Goal: Task Accomplishment & Management: Manage account settings

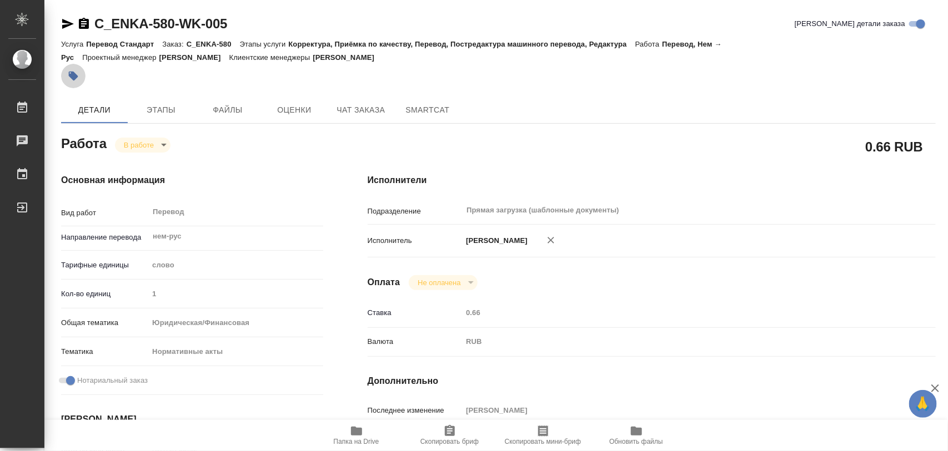
click at [81, 75] on button "button" at bounding box center [73, 76] width 24 height 24
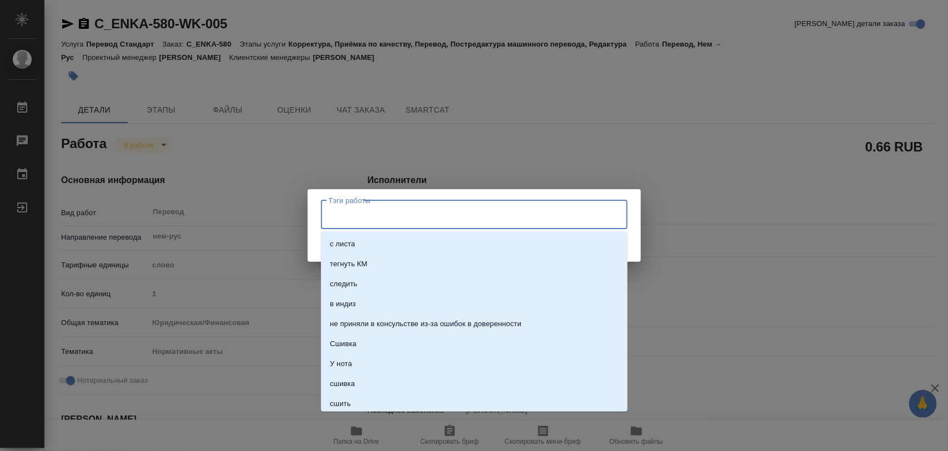
click at [436, 222] on input "Тэги работы" at bounding box center [463, 214] width 275 height 19
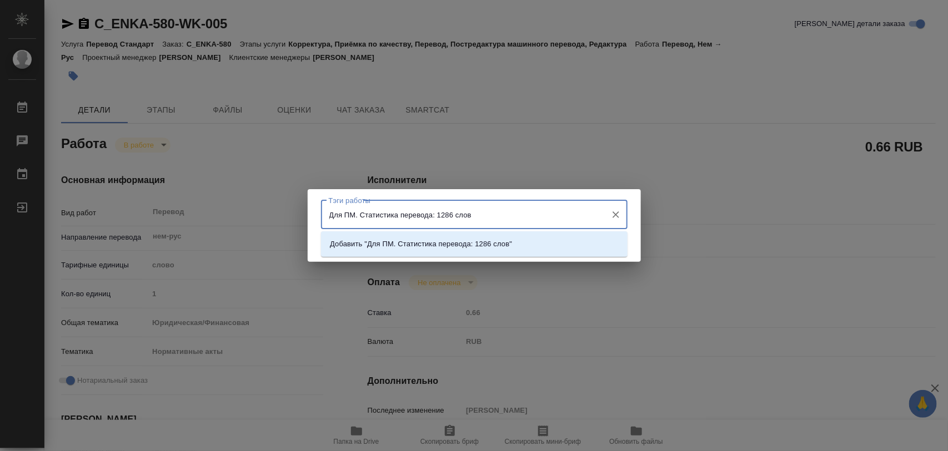
type input "Для ПМ. Статистика перевода: 1286 слов."
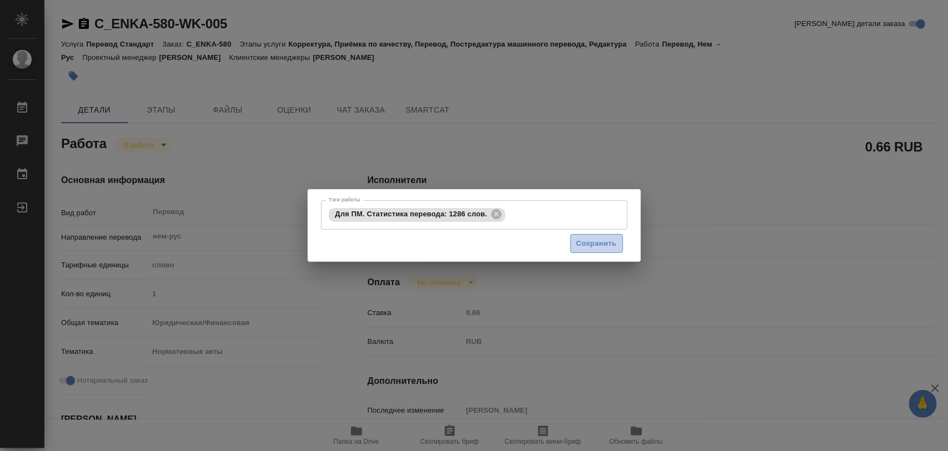
click at [615, 246] on span "Сохранить" at bounding box center [596, 244] width 41 height 13
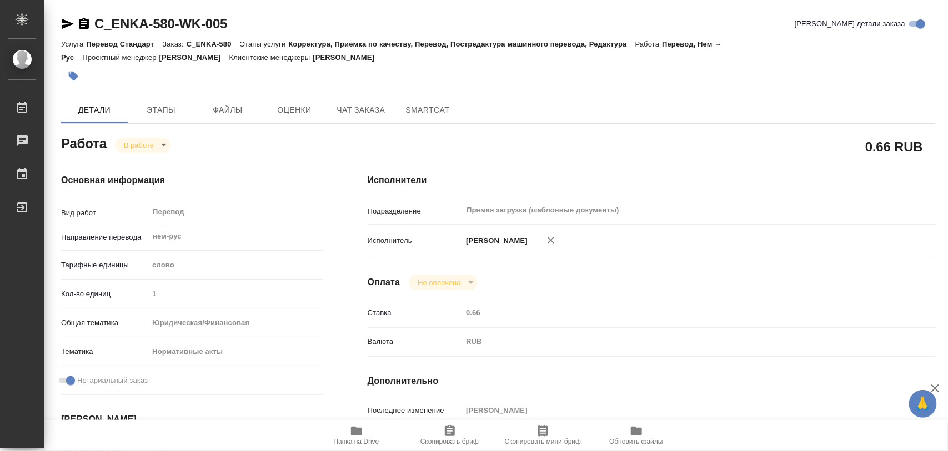
type input "inProgress"
type input "нем-рус"
type input "5a8b1489cc6b4906c91bfd90"
type input "1"
type input "yr-fn"
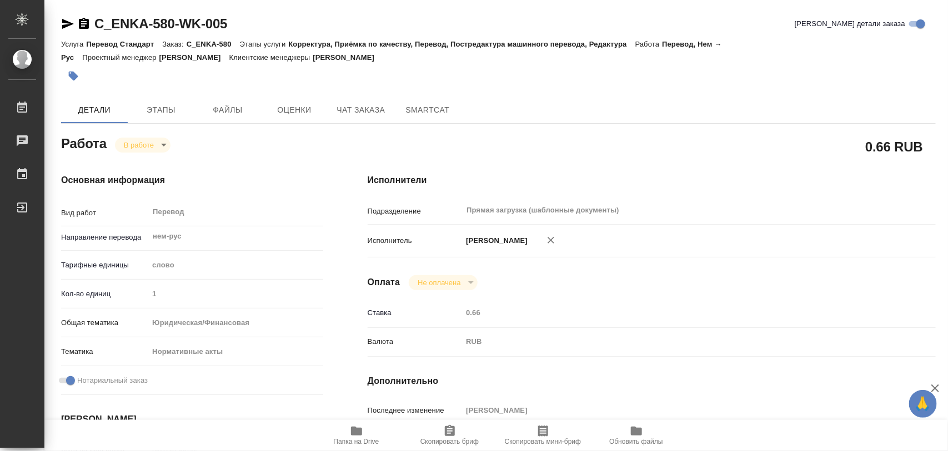
type input "5f647205b73bc97568ca66b7"
checkbox input "true"
type input "19.08.2025 09:42"
type input "19.08.2025 16:14"
type input "20.08.2025 14:00"
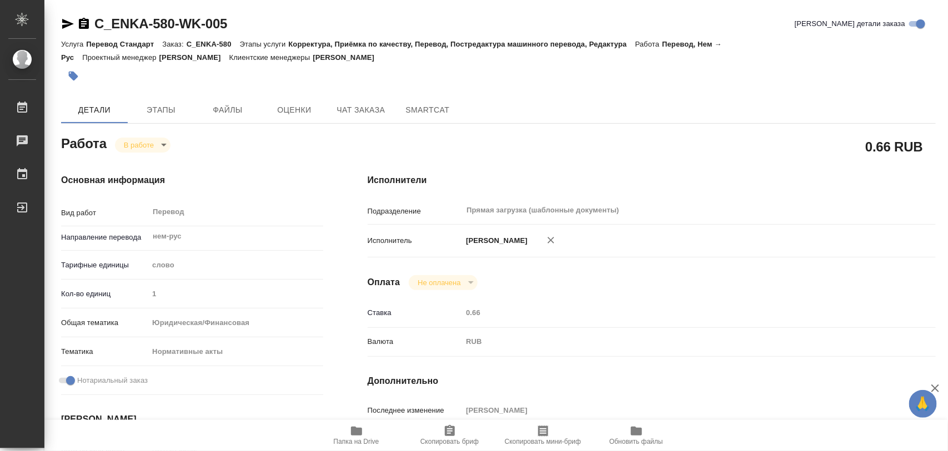
type input "20.08.2025 14:00"
type input "Прямая загрузка (шаблонные документы)"
type input "notPayed"
type input "0.66"
type input "RUB"
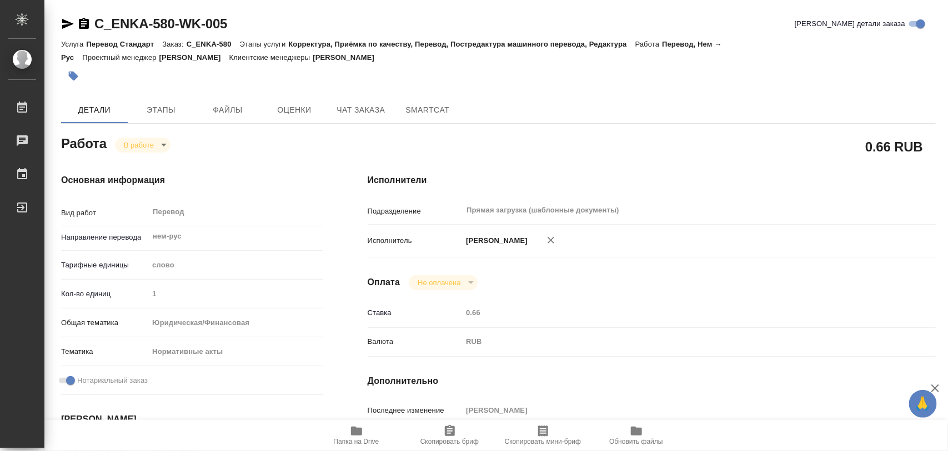
type input "[PERSON_NAME]"
type input "C_ENKA-580"
type input "Перевод Стандарт"
type input "Корректура, Приёмка по качеству, Перевод, Постредактура машинного перевода, Ред…"
type input "Зайцева Светлана"
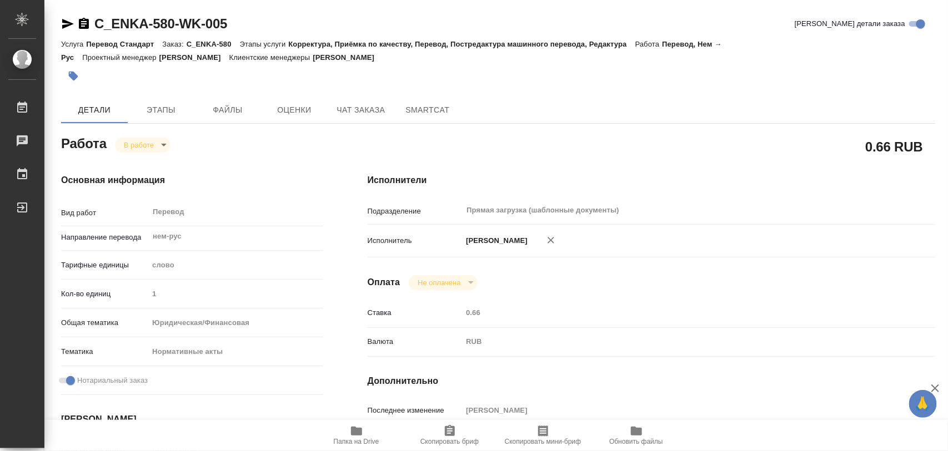
type input "Арсеньева Вера"
type input "/Clients/ООО "ЭНКА ТЦ"/Orders/C_ENKA-580"
click at [165, 143] on body "🙏 .cls-1 fill:#fff; AWATERA Iglakov Maksim Работы 0 Чаты График Выйти C_ENKA-58…" at bounding box center [474, 225] width 948 height 451
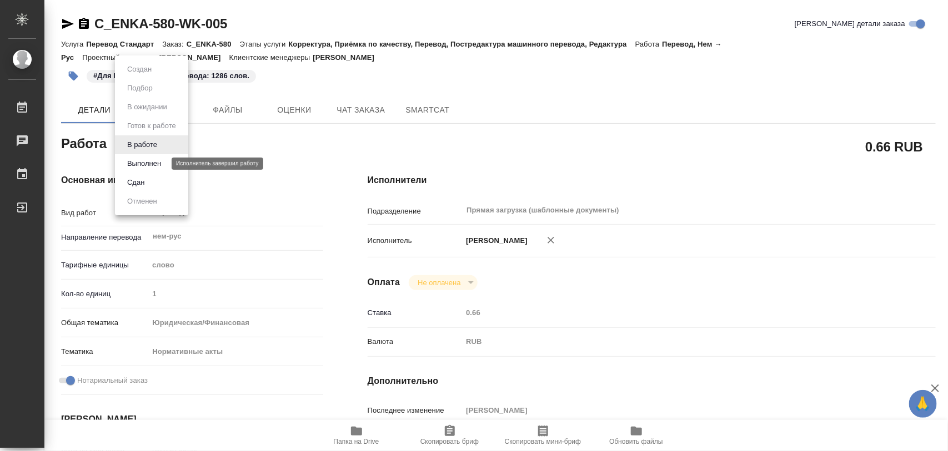
click at [148, 163] on button "Выполнен" at bounding box center [144, 164] width 41 height 12
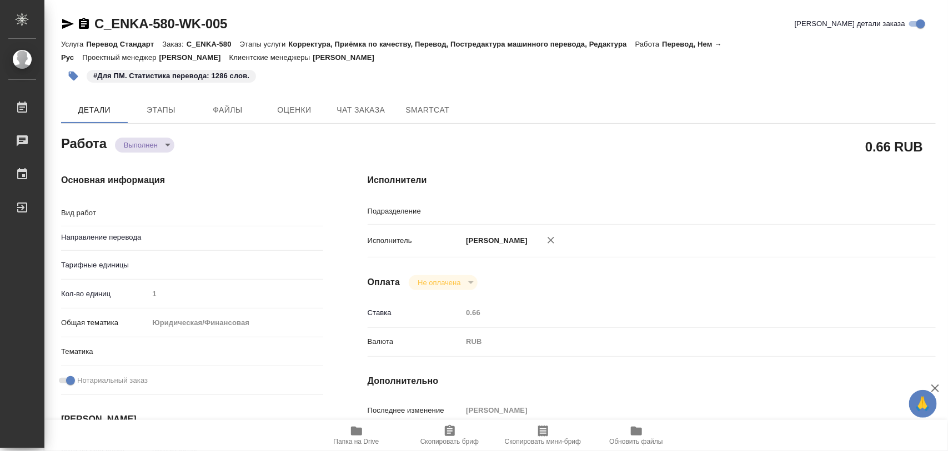
type textarea "x"
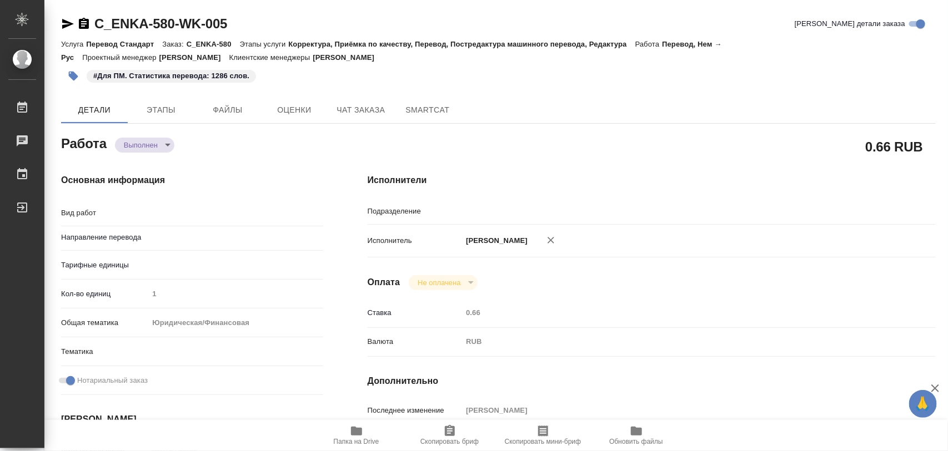
type textarea "x"
type input "Прямая загрузка (шаблонные документы)"
type textarea "Перевод"
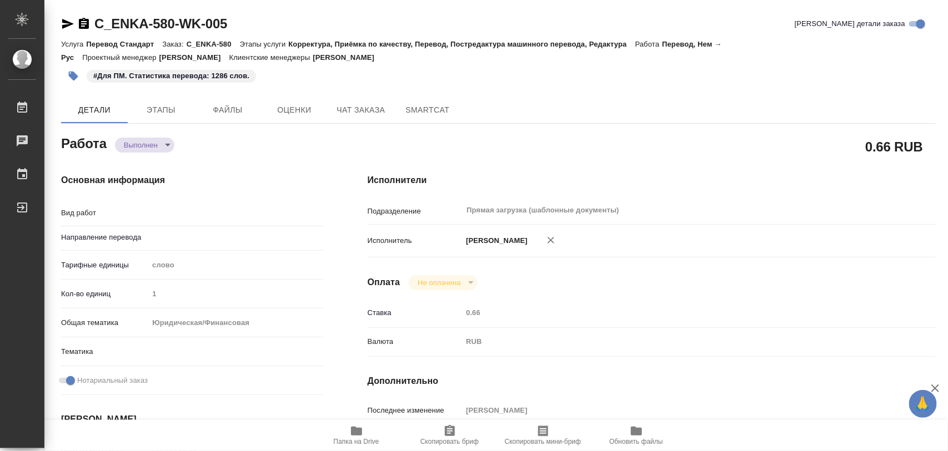
type textarea "x"
type input "нем-рус"
type textarea "x"
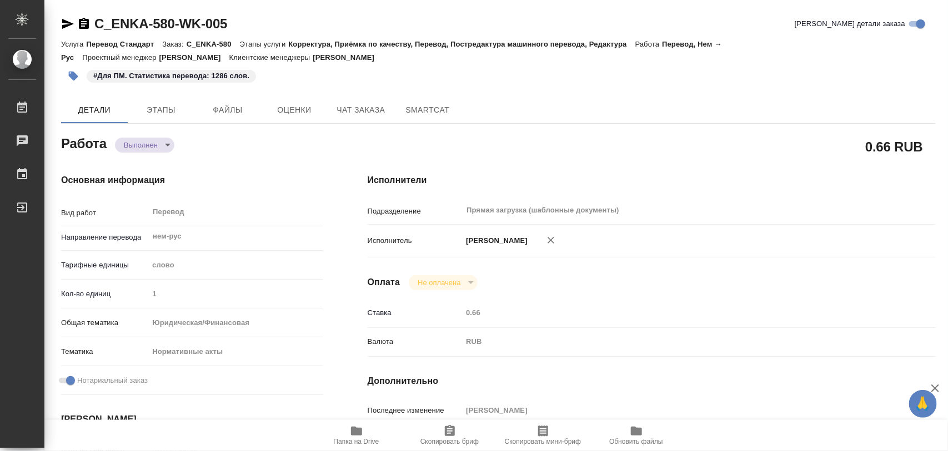
type textarea "x"
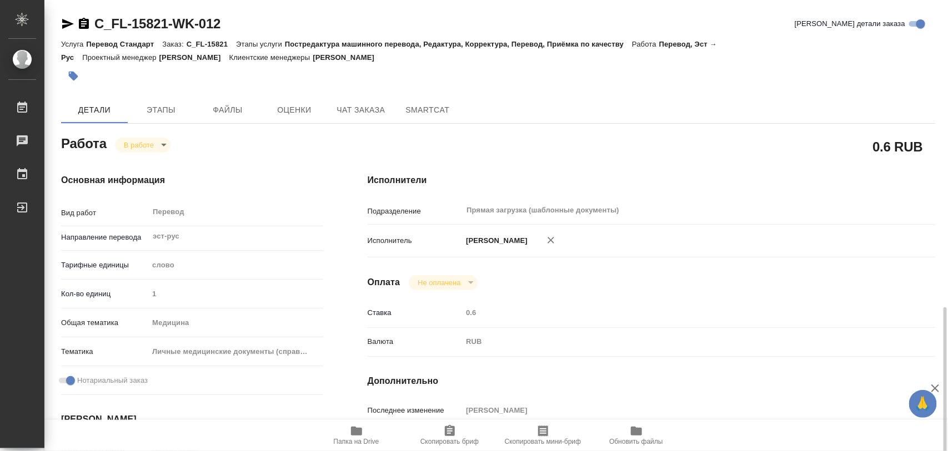
scroll to position [208, 0]
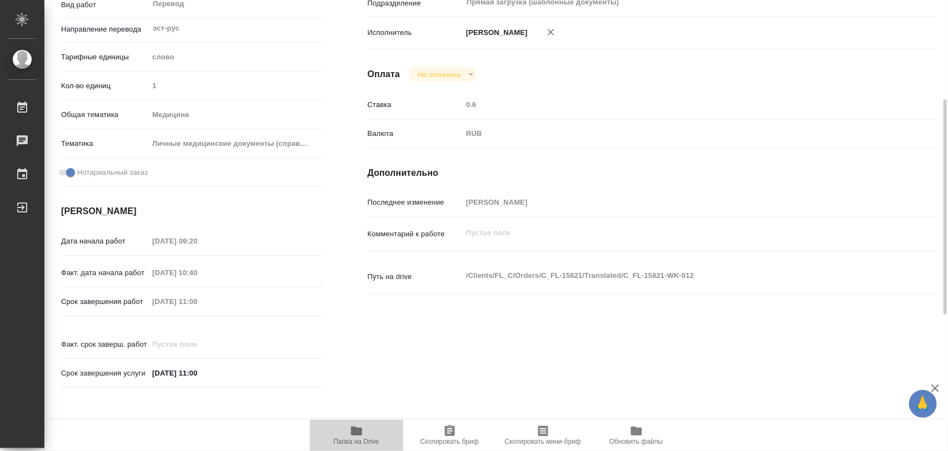
click at [348, 432] on span "Папка на Drive" at bounding box center [356, 435] width 80 height 21
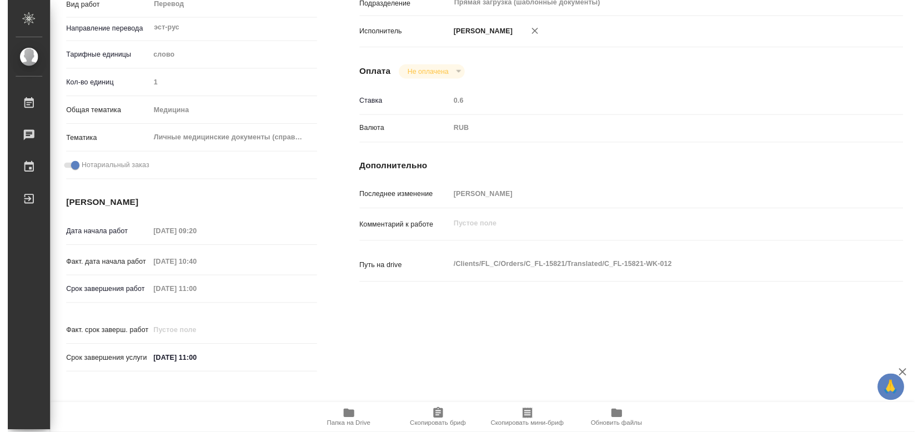
scroll to position [495, 0]
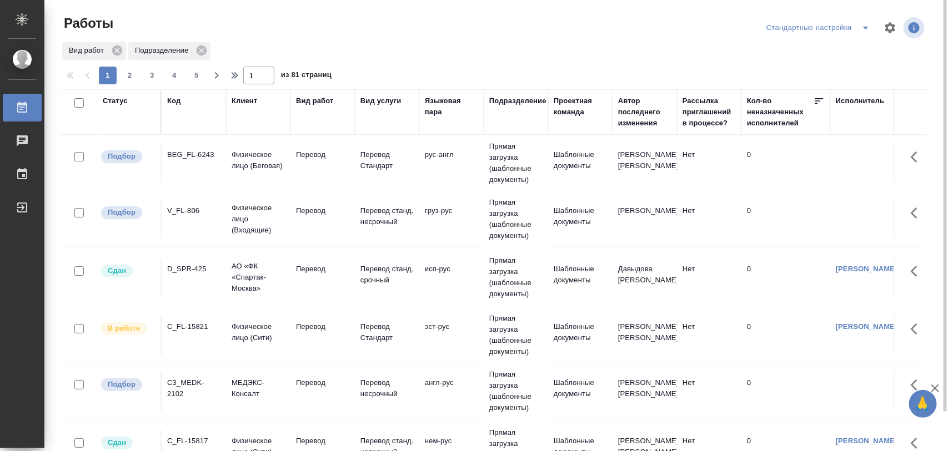
click at [872, 29] on icon "split button" at bounding box center [865, 27] width 13 height 13
click at [844, 46] on li "Meine Bestellungen" at bounding box center [820, 50] width 113 height 18
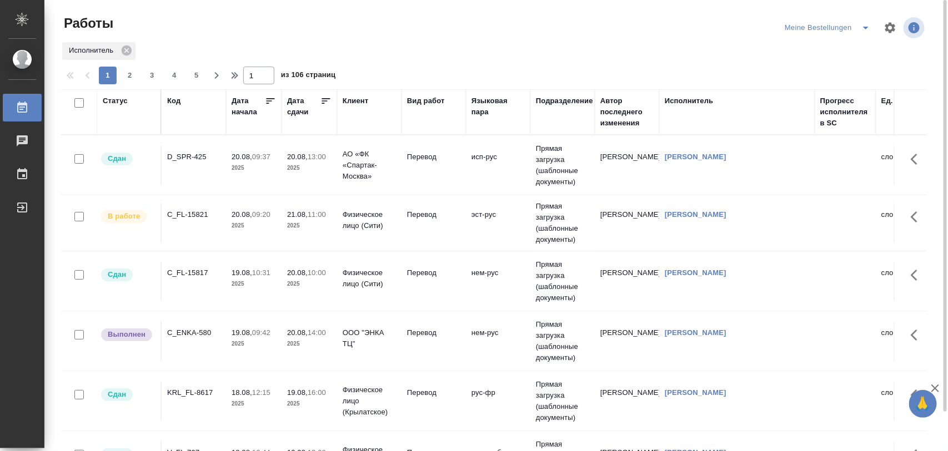
click at [177, 163] on div "C_FL-15821" at bounding box center [193, 157] width 53 height 11
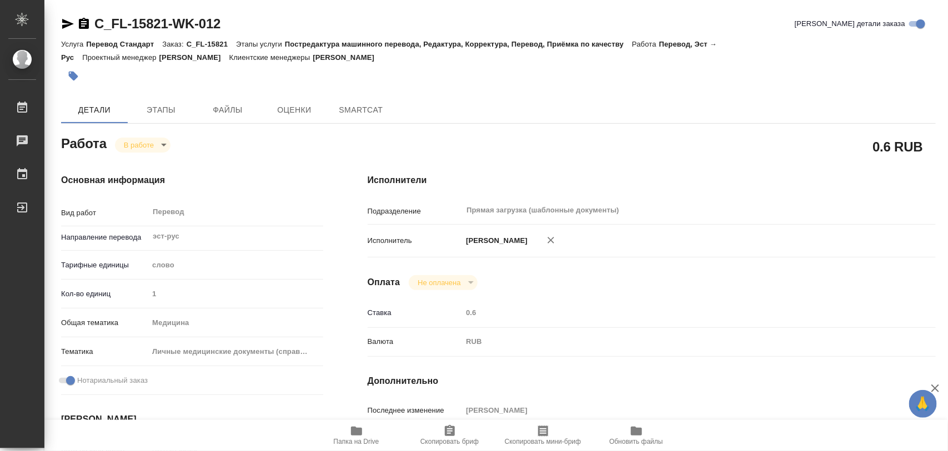
type textarea "x"
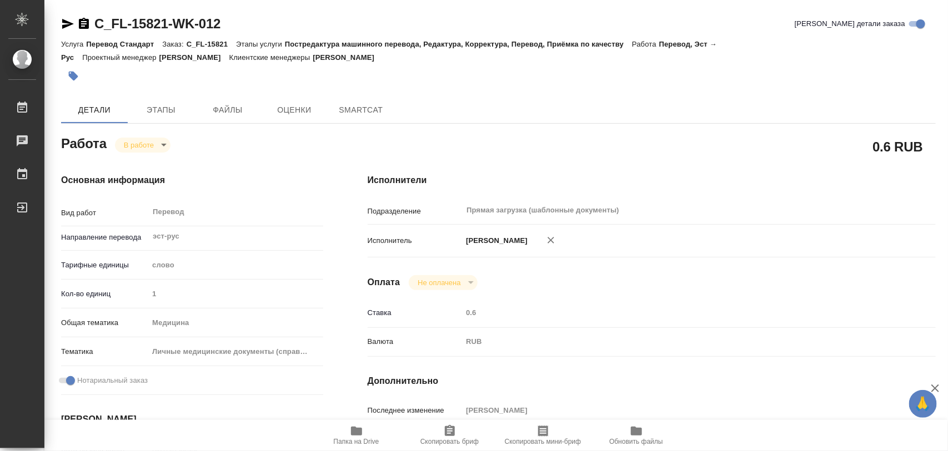
type textarea "x"
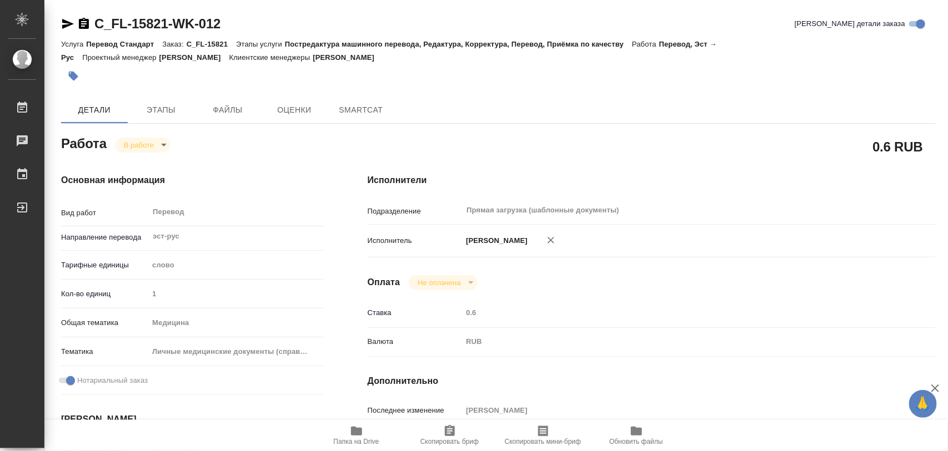
type textarea "x"
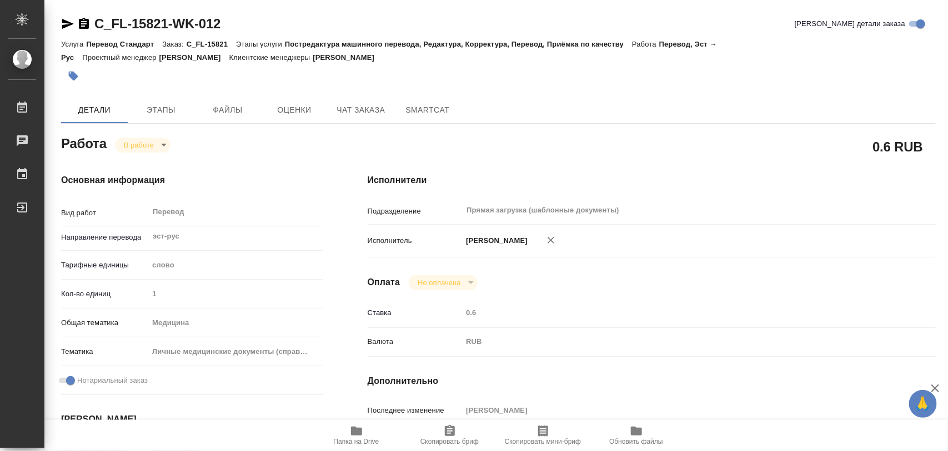
type textarea "x"
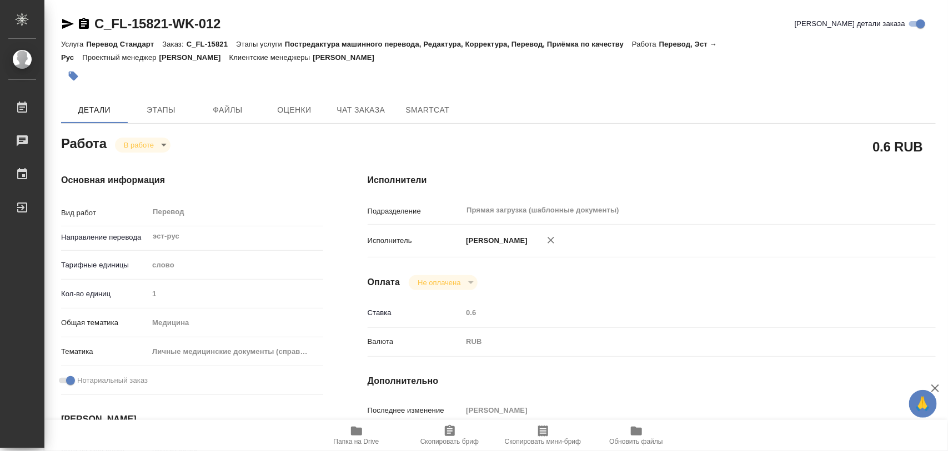
type textarea "x"
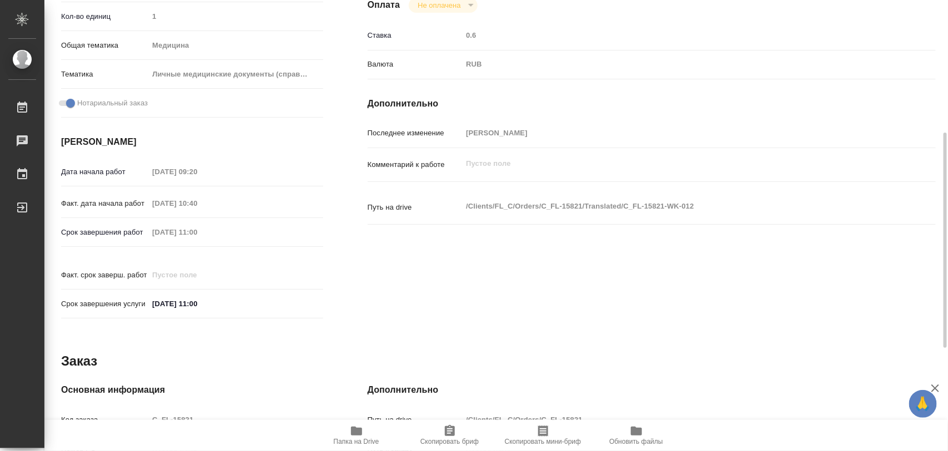
scroll to position [495, 0]
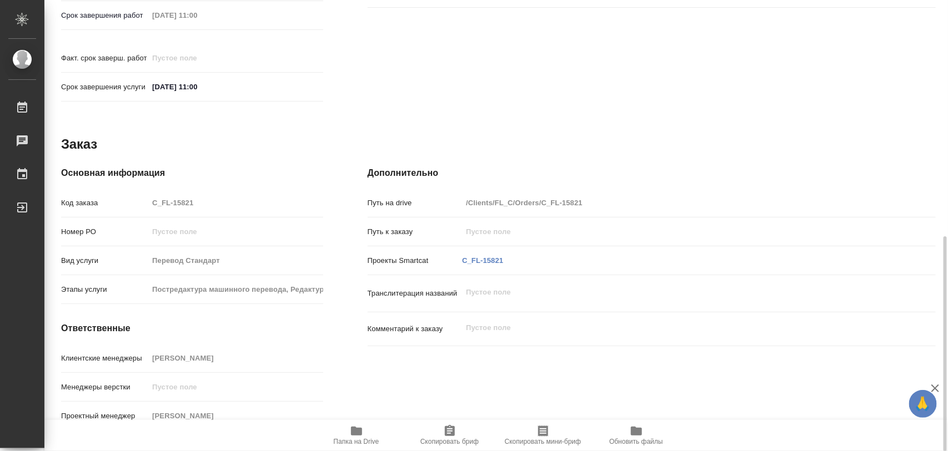
click at [455, 436] on icon "button" at bounding box center [449, 431] width 13 height 13
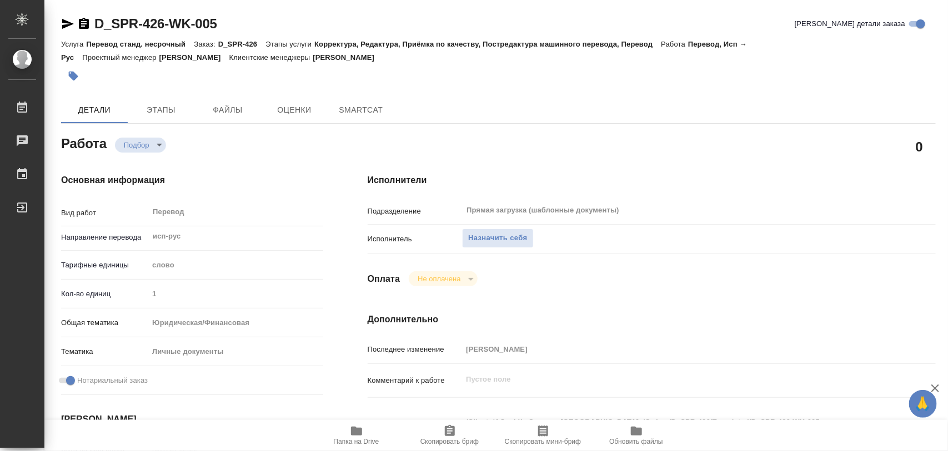
type textarea "x"
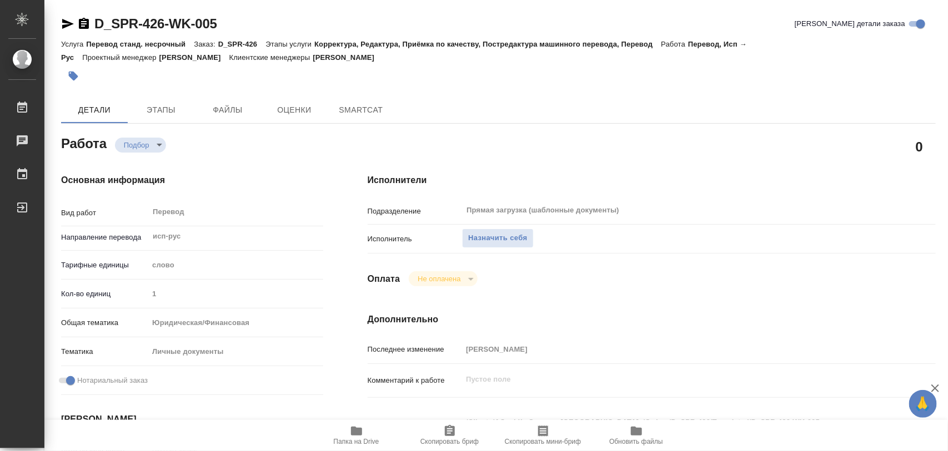
type textarea "x"
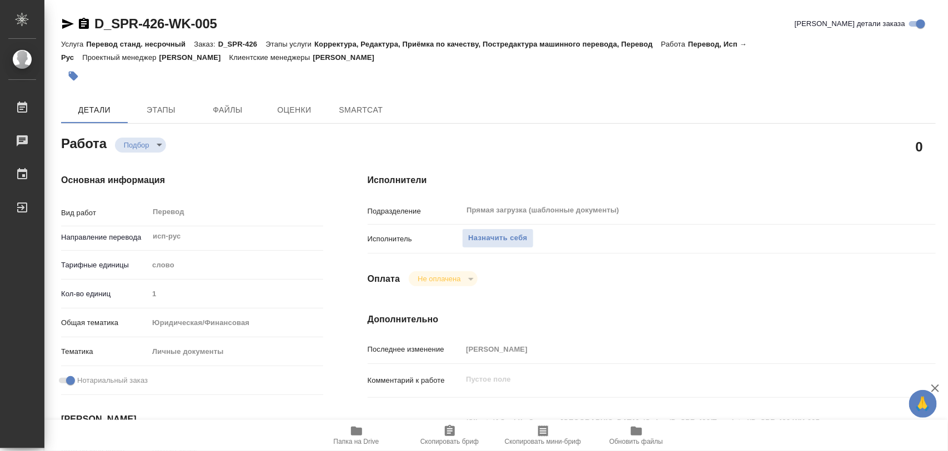
type textarea "x"
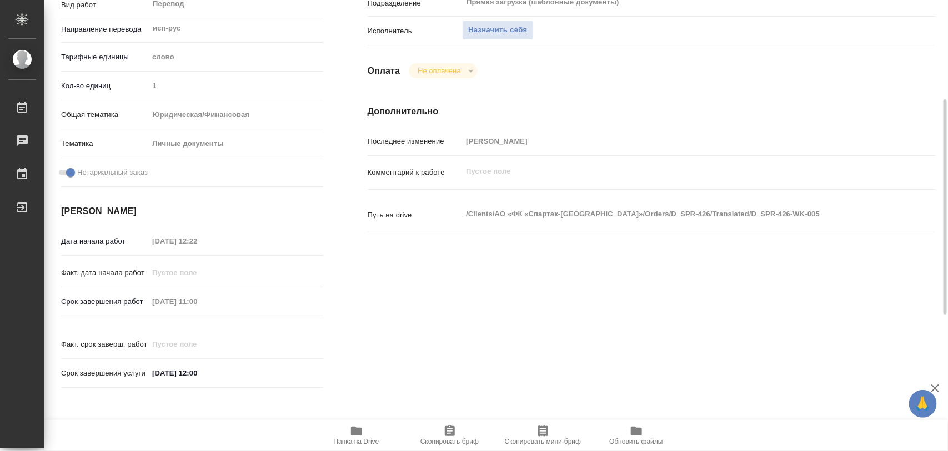
scroll to position [416, 0]
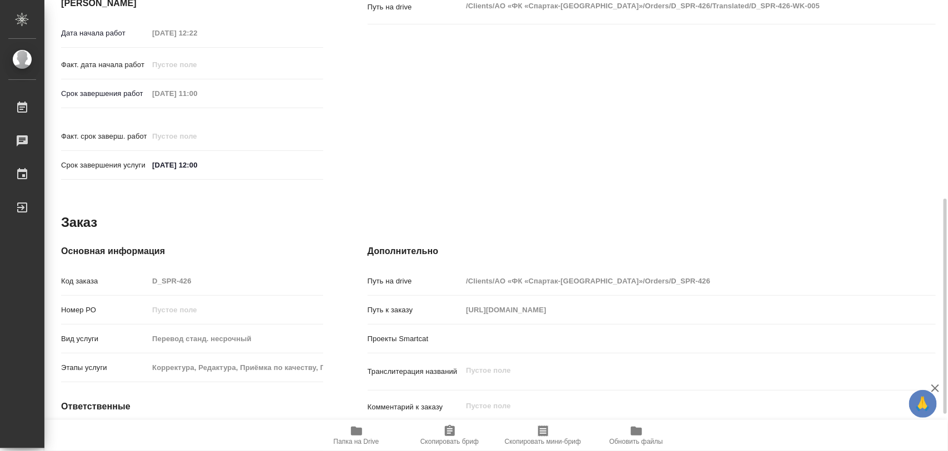
type textarea "x"
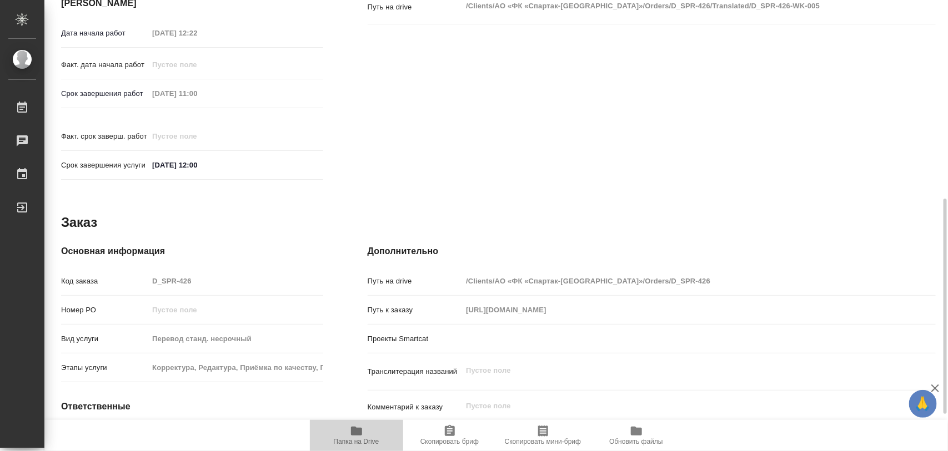
click at [362, 428] on icon "button" at bounding box center [356, 431] width 13 height 13
type textarea "x"
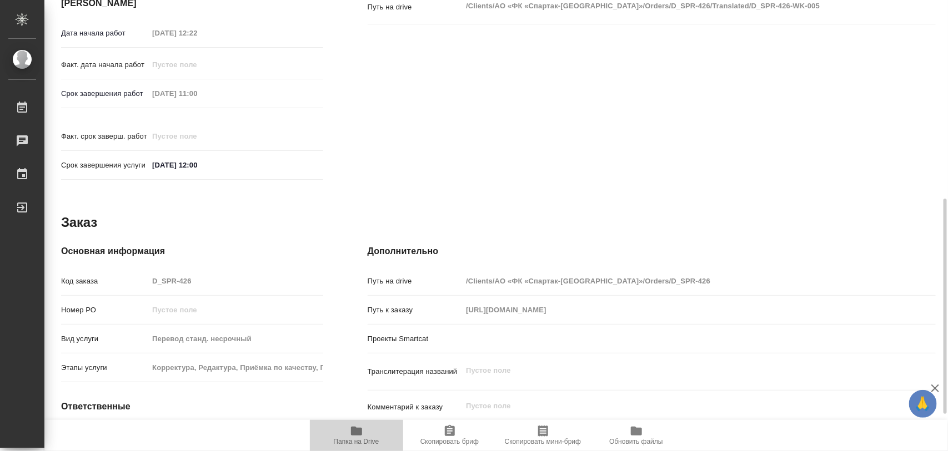
type textarea "x"
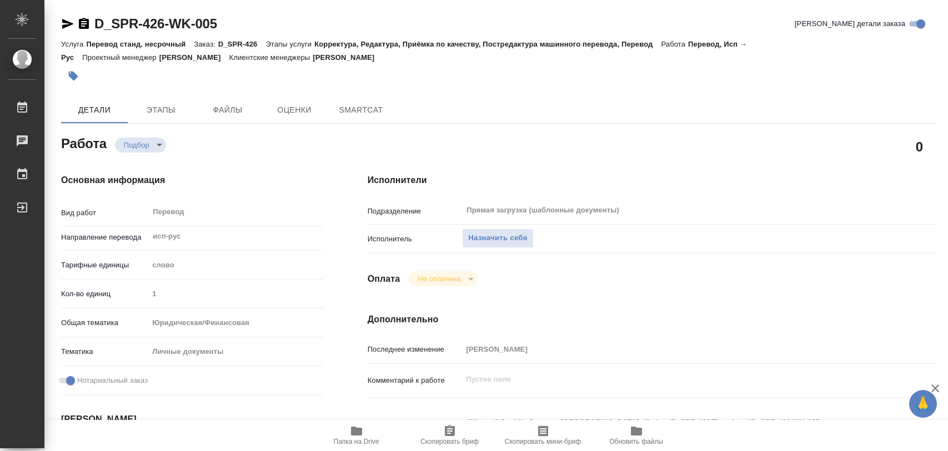
type textarea "x"
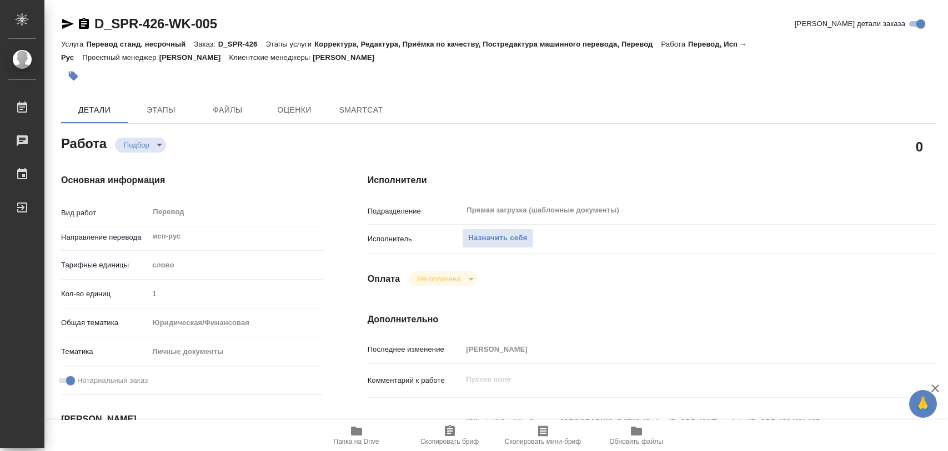
type textarea "x"
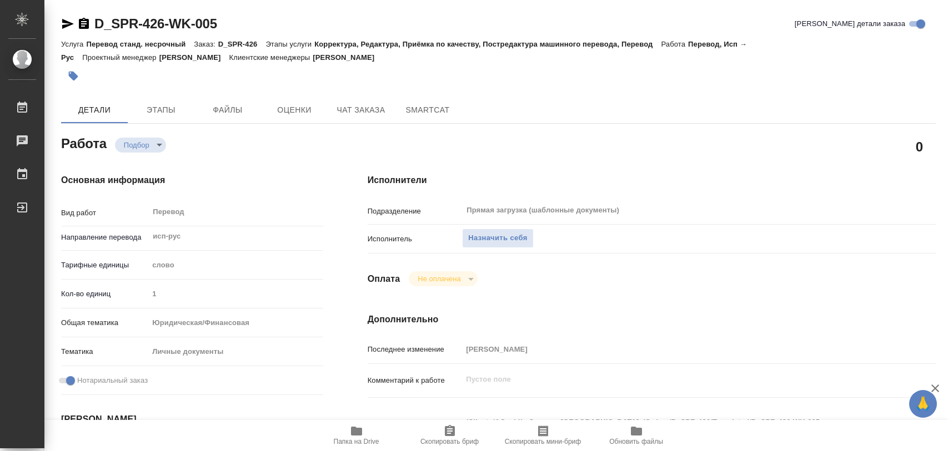
type textarea "x"
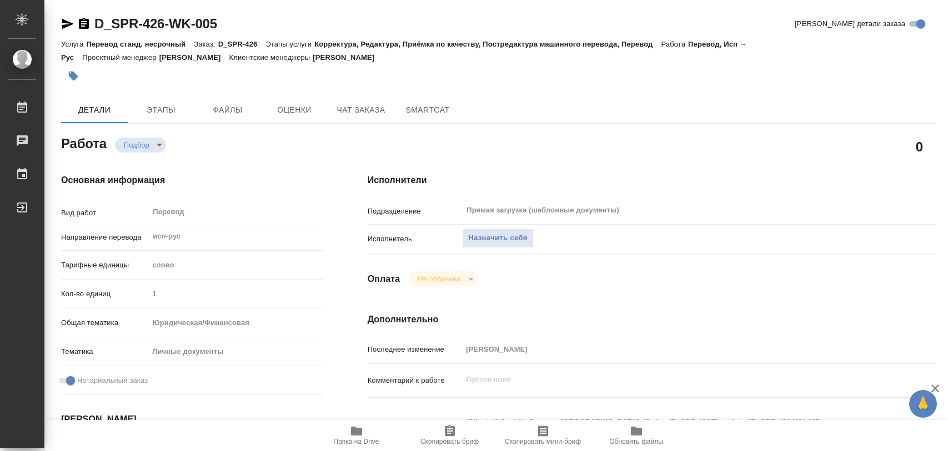
type textarea "x"
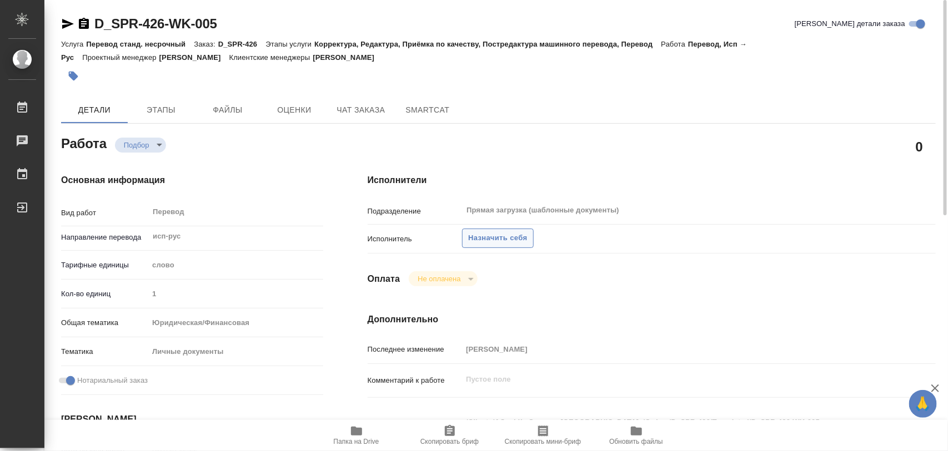
click at [523, 234] on span "Назначить себя" at bounding box center [497, 238] width 59 height 13
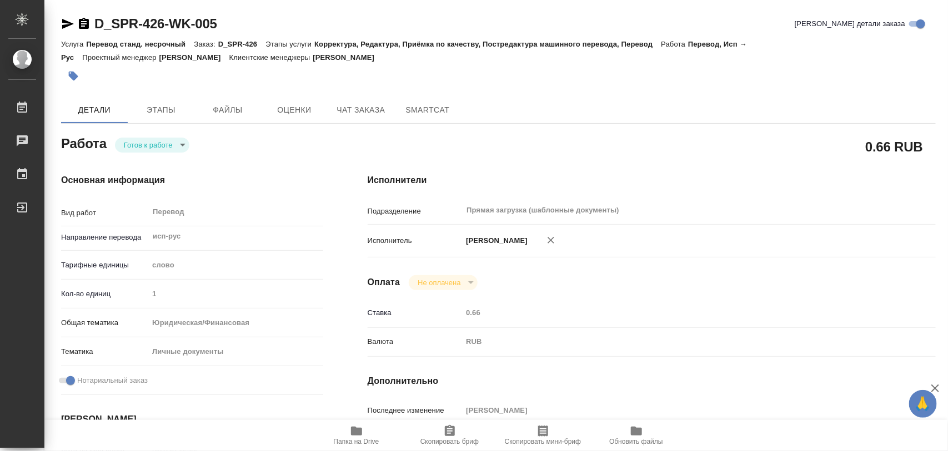
click at [185, 146] on body "🙏 .cls-1 fill:#fff; AWATERA Iglakov Maksim Работы 0 Чаты График Выйти D_SPR-426…" at bounding box center [474, 225] width 948 height 451
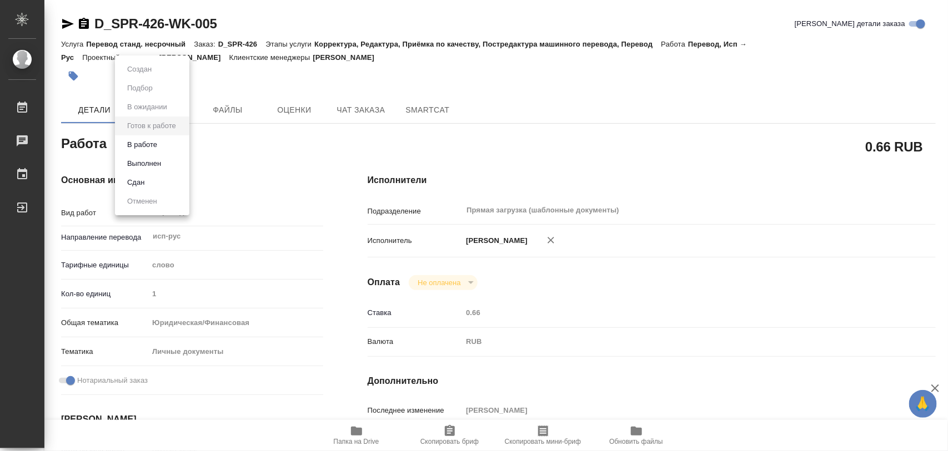
click at [160, 145] on button "В работе" at bounding box center [142, 145] width 37 height 12
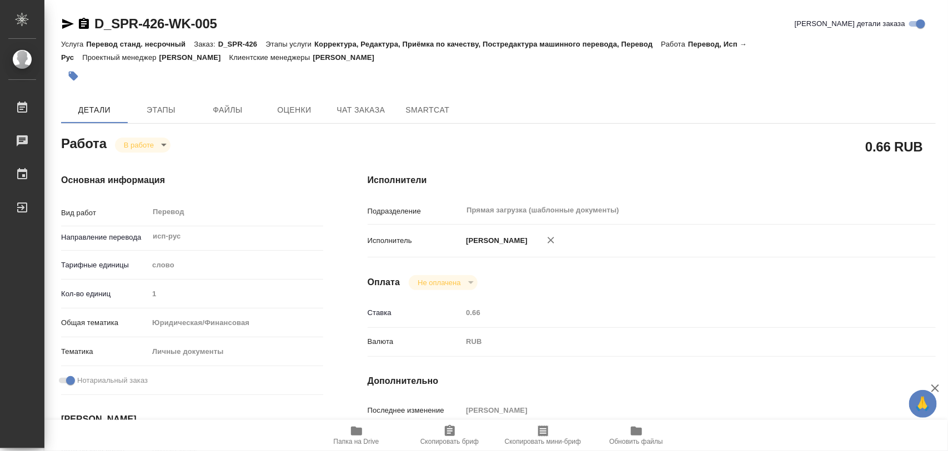
type textarea "x"
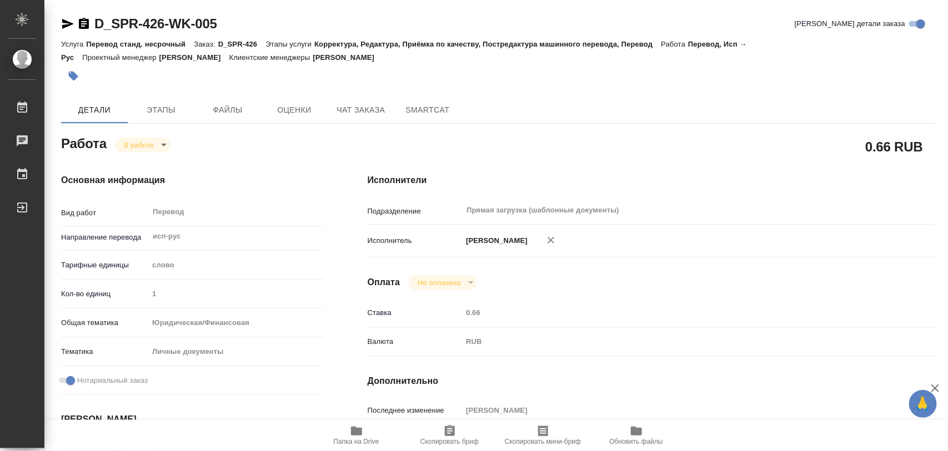
type textarea "x"
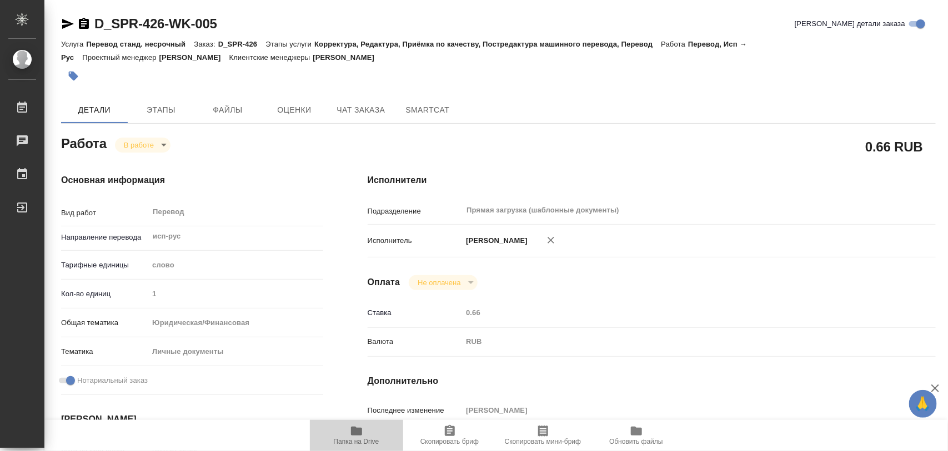
click at [361, 435] on icon "button" at bounding box center [356, 431] width 11 height 9
type textarea "x"
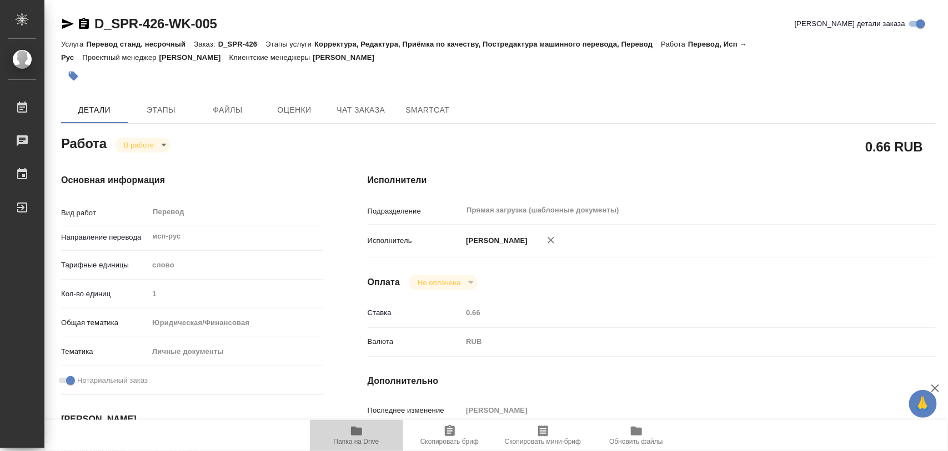
type textarea "x"
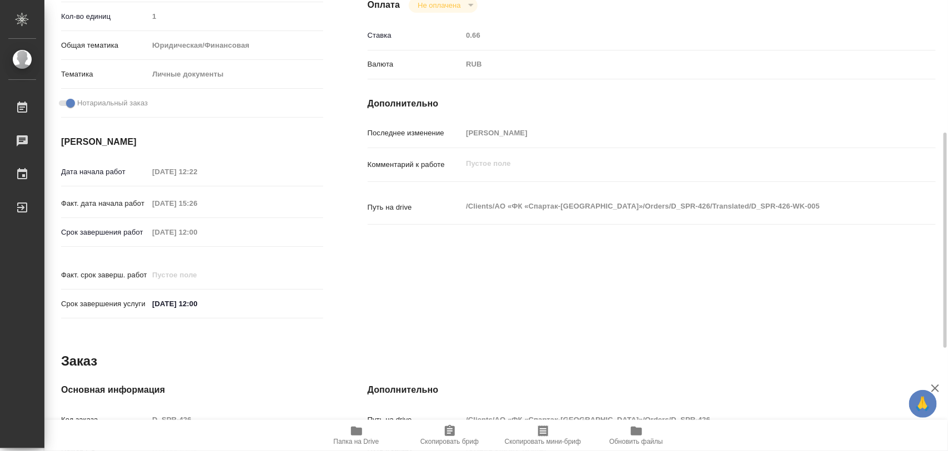
scroll to position [495, 0]
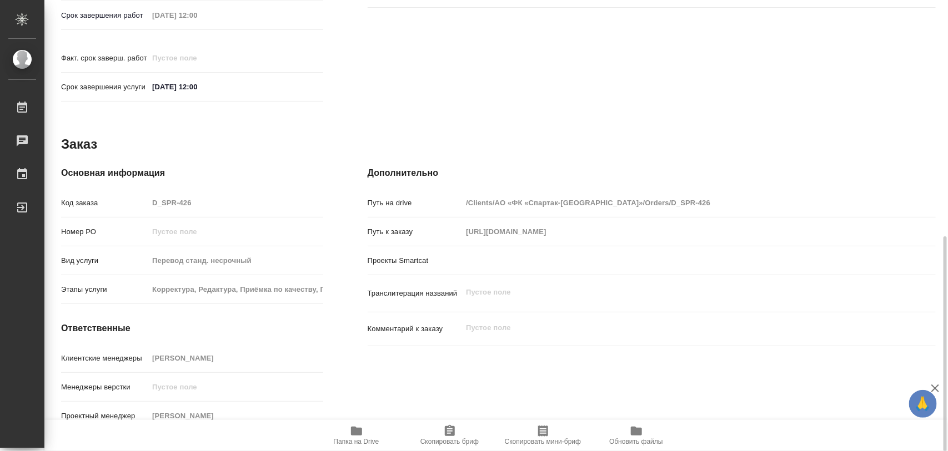
drag, startPoint x: 455, startPoint y: 435, endPoint x: 542, endPoint y: 60, distance: 384.6
click at [456, 428] on icon "button" at bounding box center [449, 431] width 13 height 13
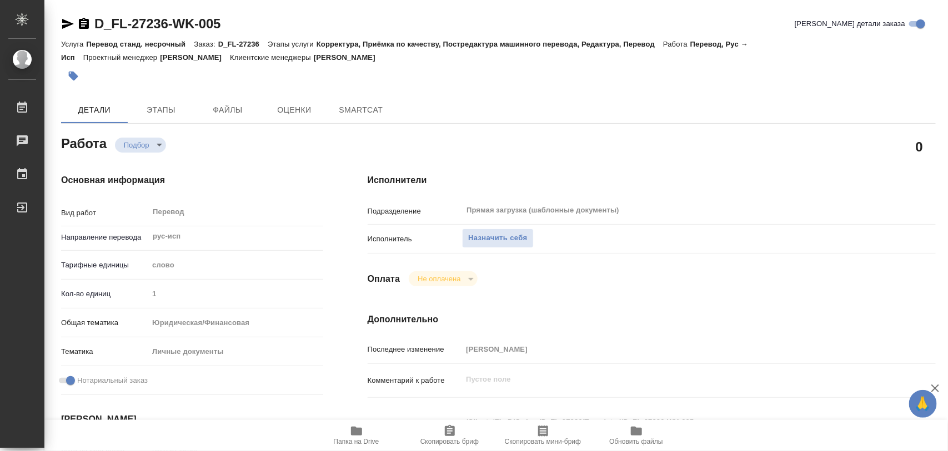
type textarea "x"
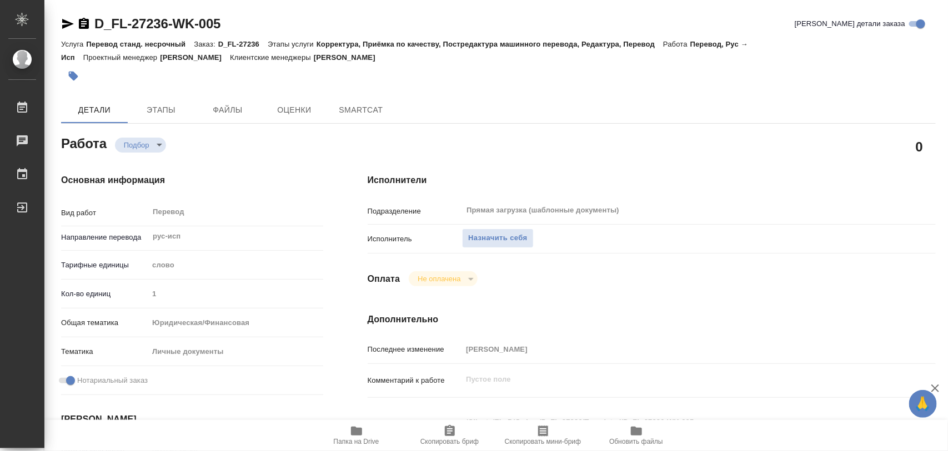
type textarea "x"
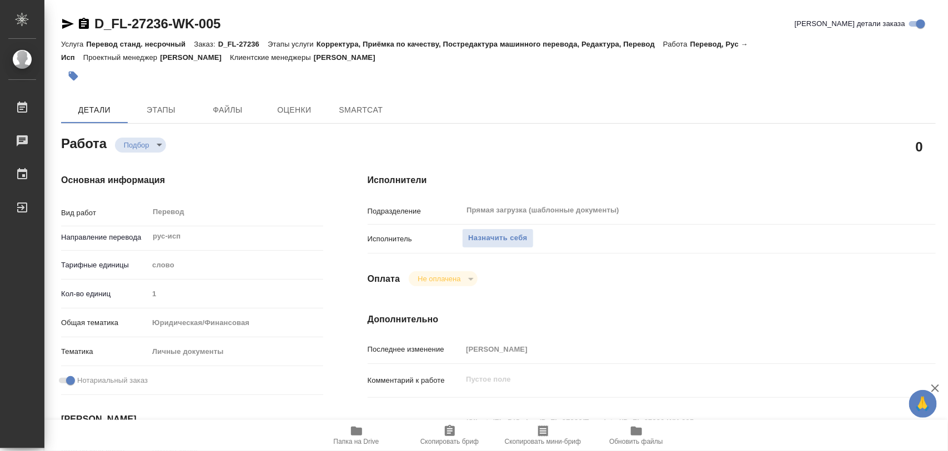
type textarea "x"
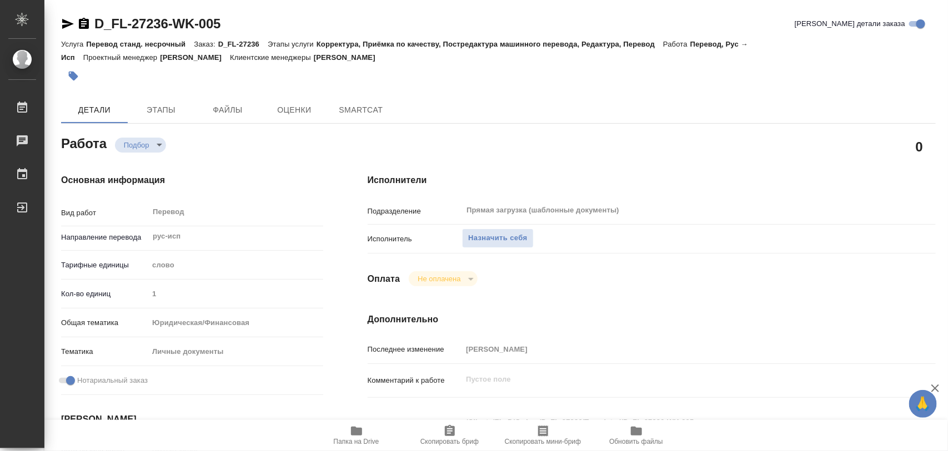
type textarea "x"
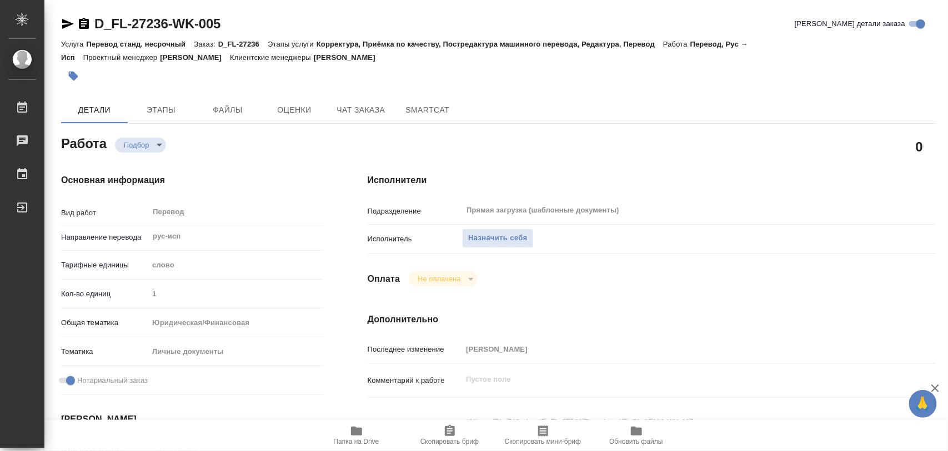
type textarea "x"
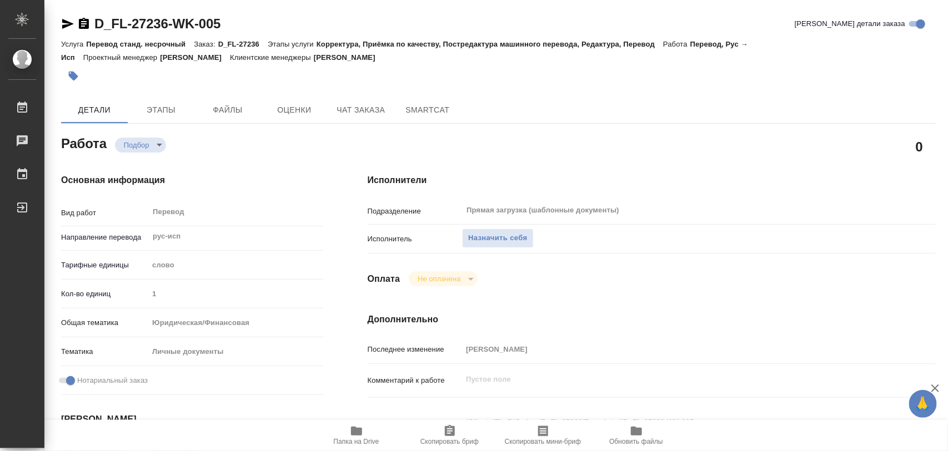
type textarea "x"
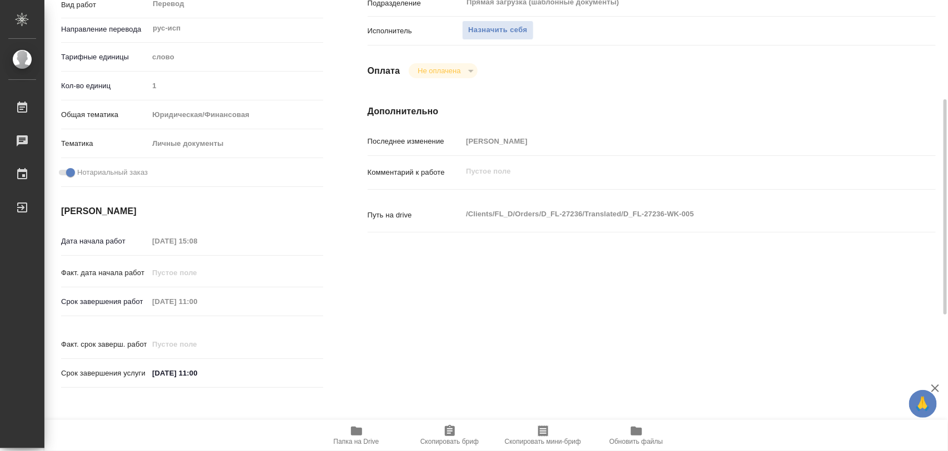
scroll to position [486, 0]
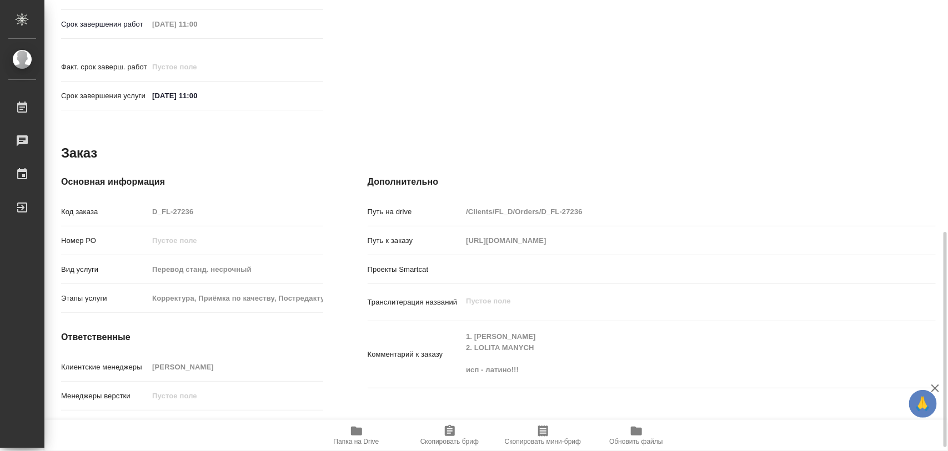
click at [368, 432] on span "Папка на Drive" at bounding box center [356, 435] width 80 height 21
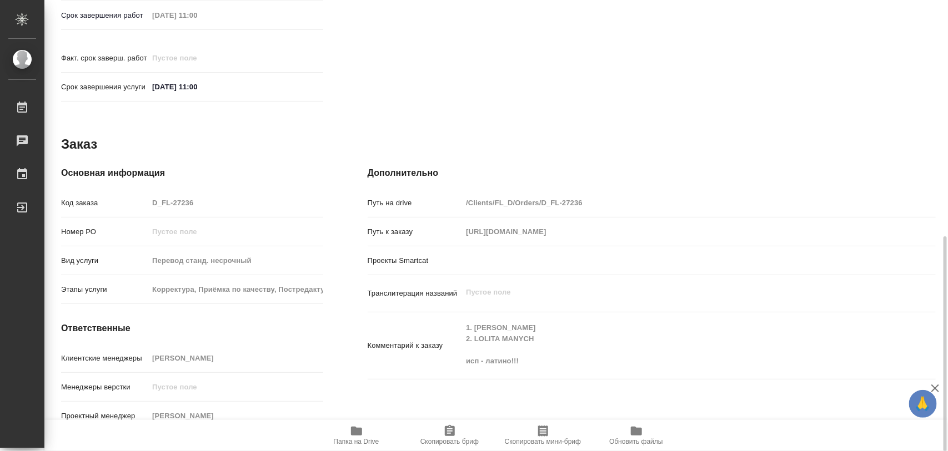
type textarea "x"
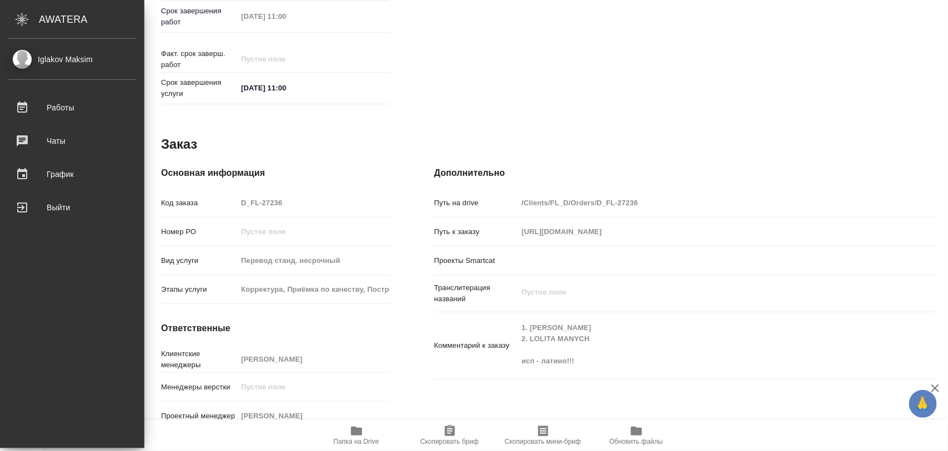
type textarea "x"
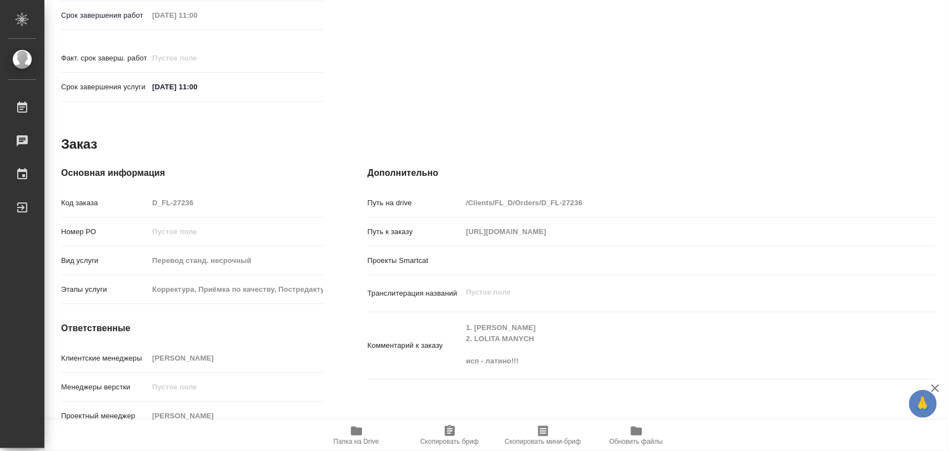
drag, startPoint x: 445, startPoint y: 431, endPoint x: 444, endPoint y: 450, distance: 19.4
click at [445, 431] on icon "button" at bounding box center [450, 430] width 10 height 11
